Goal: Information Seeking & Learning: Learn about a topic

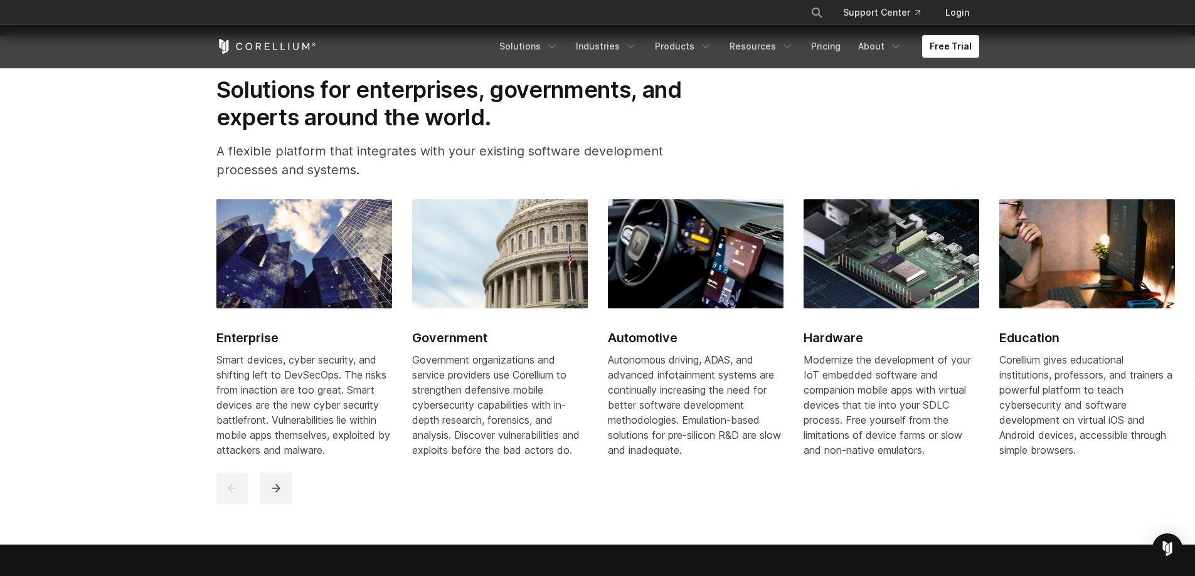
scroll to position [1380, 0]
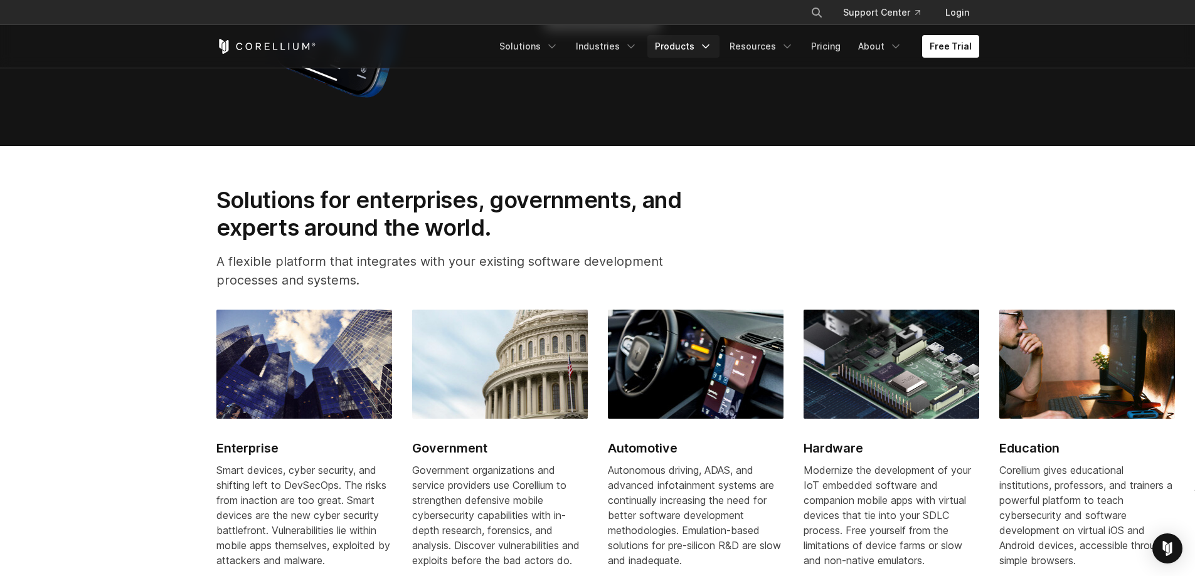
click at [698, 45] on link "Products" at bounding box center [683, 46] width 72 height 23
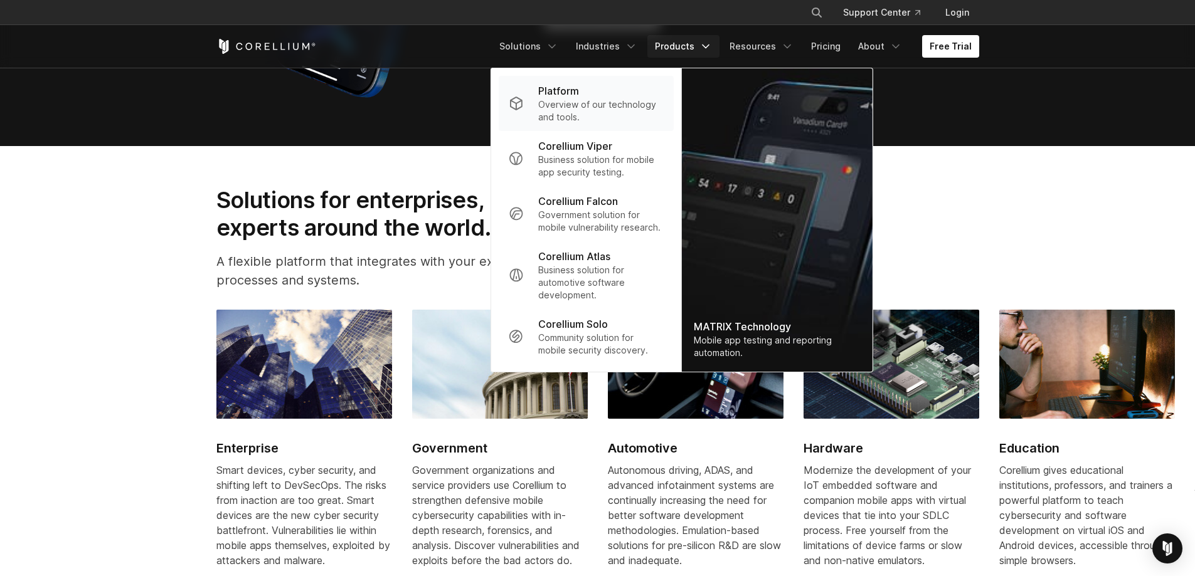
click at [584, 103] on p "Overview of our technology and tools." at bounding box center [600, 110] width 125 height 25
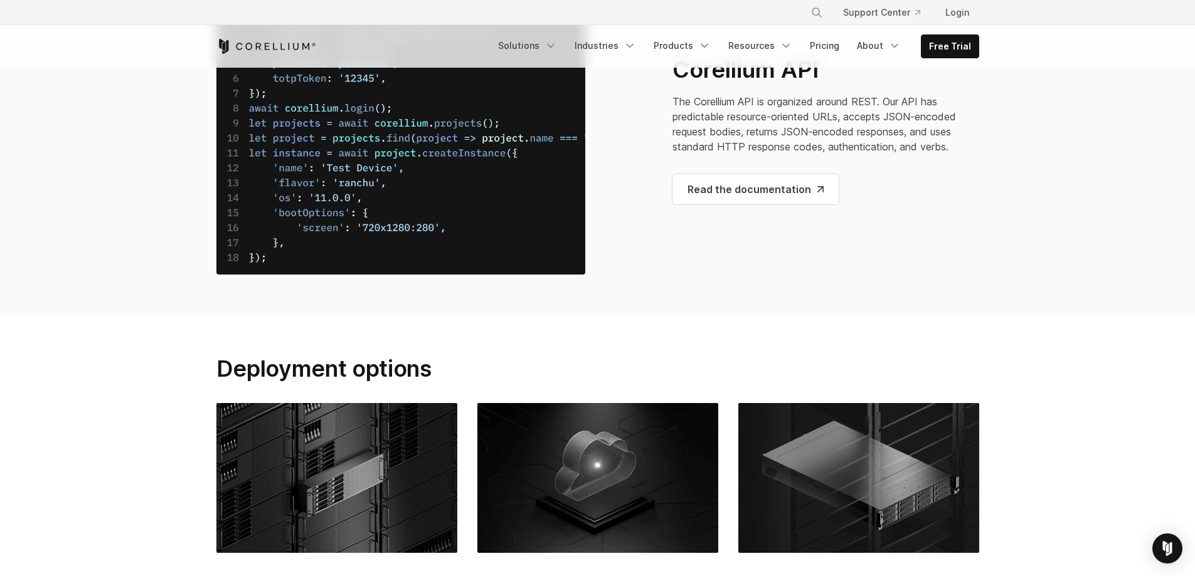
scroll to position [4830, 0]
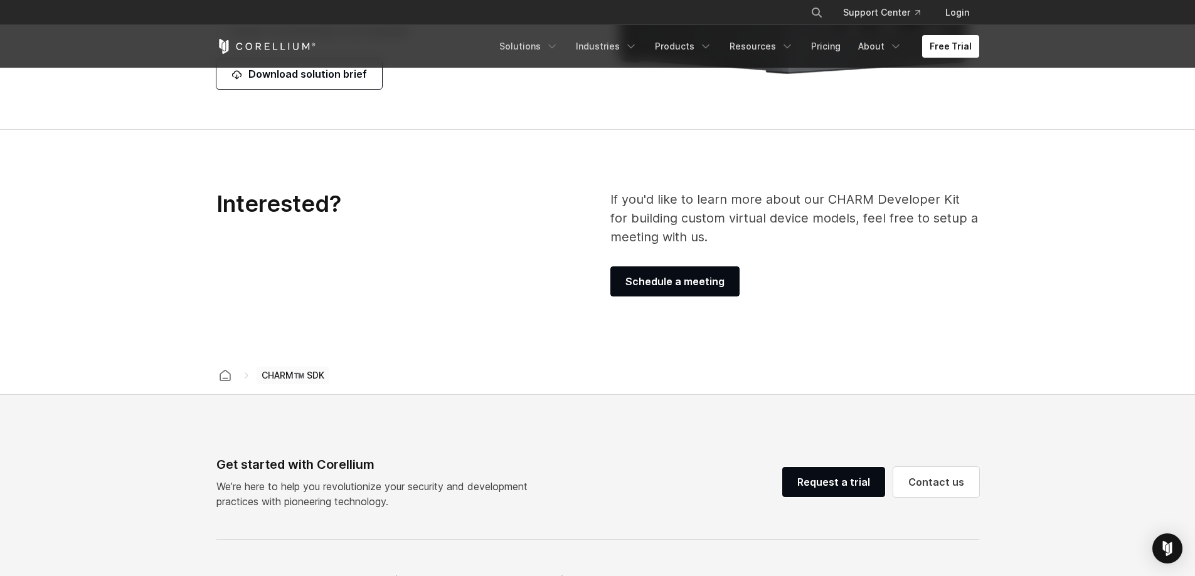
scroll to position [1568, 0]
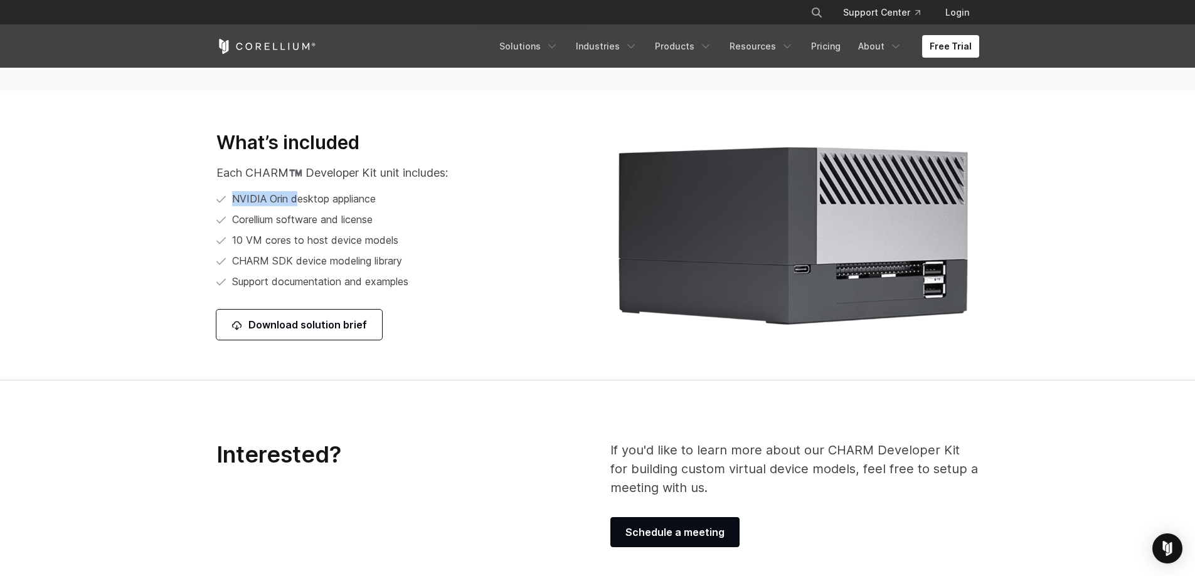
drag, startPoint x: 295, startPoint y: 196, endPoint x: 230, endPoint y: 187, distance: 65.8
click at [230, 187] on div "What’s included Each CHARM™️ Developer Kit unit includes: NVIDIA [PERSON_NAME] …" at bounding box center [400, 236] width 369 height 210
copy span "NVIDIA [PERSON_NAME] d"
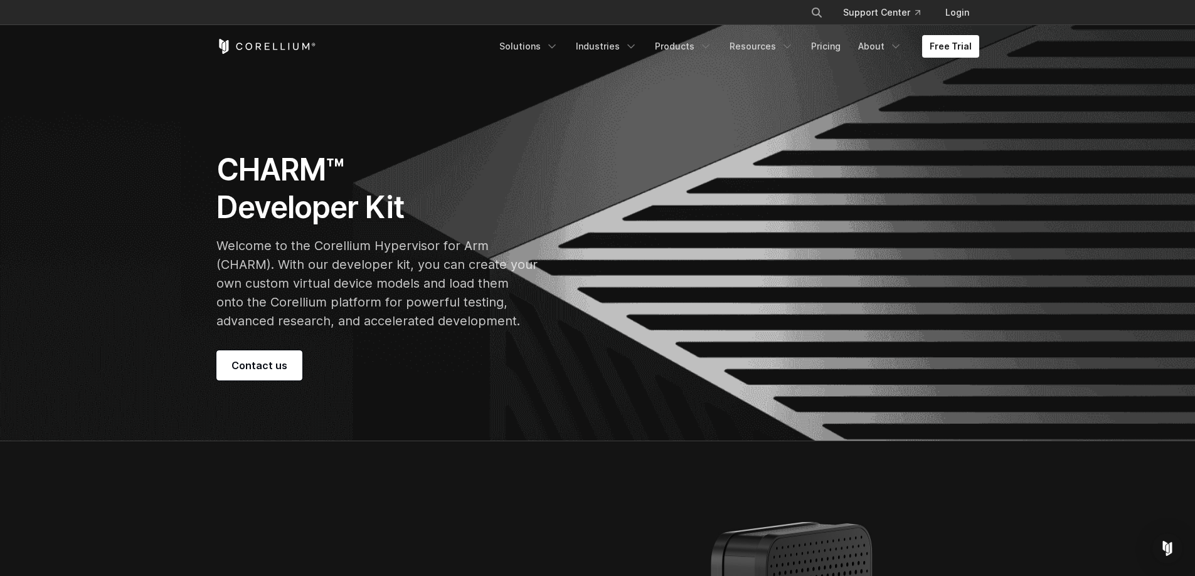
click at [532, 253] on p "Welcome to the Corellium Hypervisor for Arm (CHARM). With our developer kit, yo…" at bounding box center [376, 283] width 321 height 94
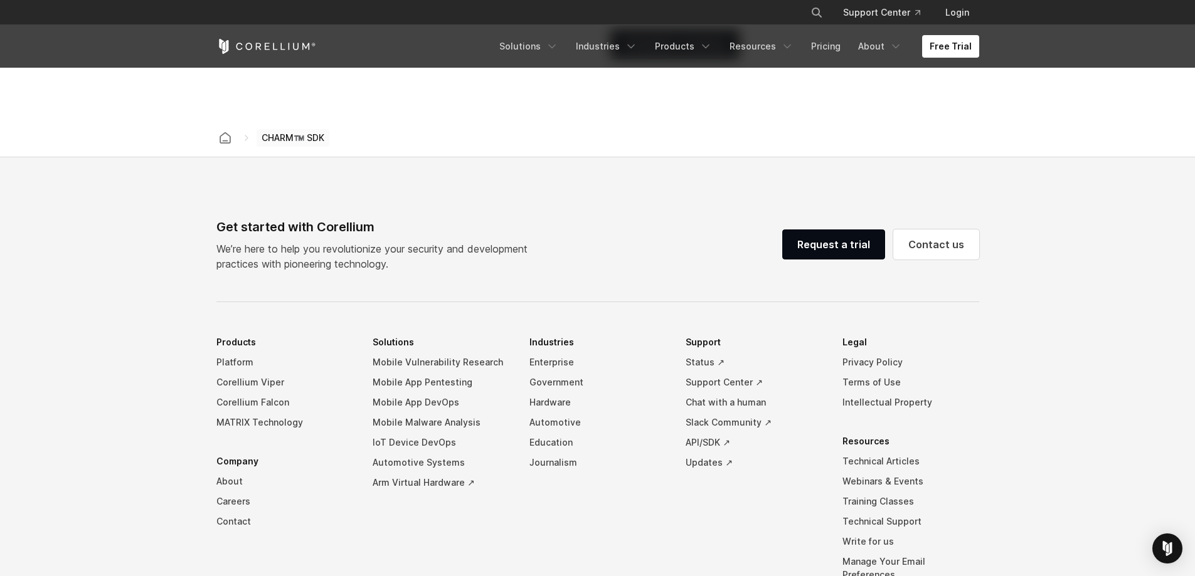
scroll to position [2070, 0]
